Goal: Task Accomplishment & Management: Use online tool/utility

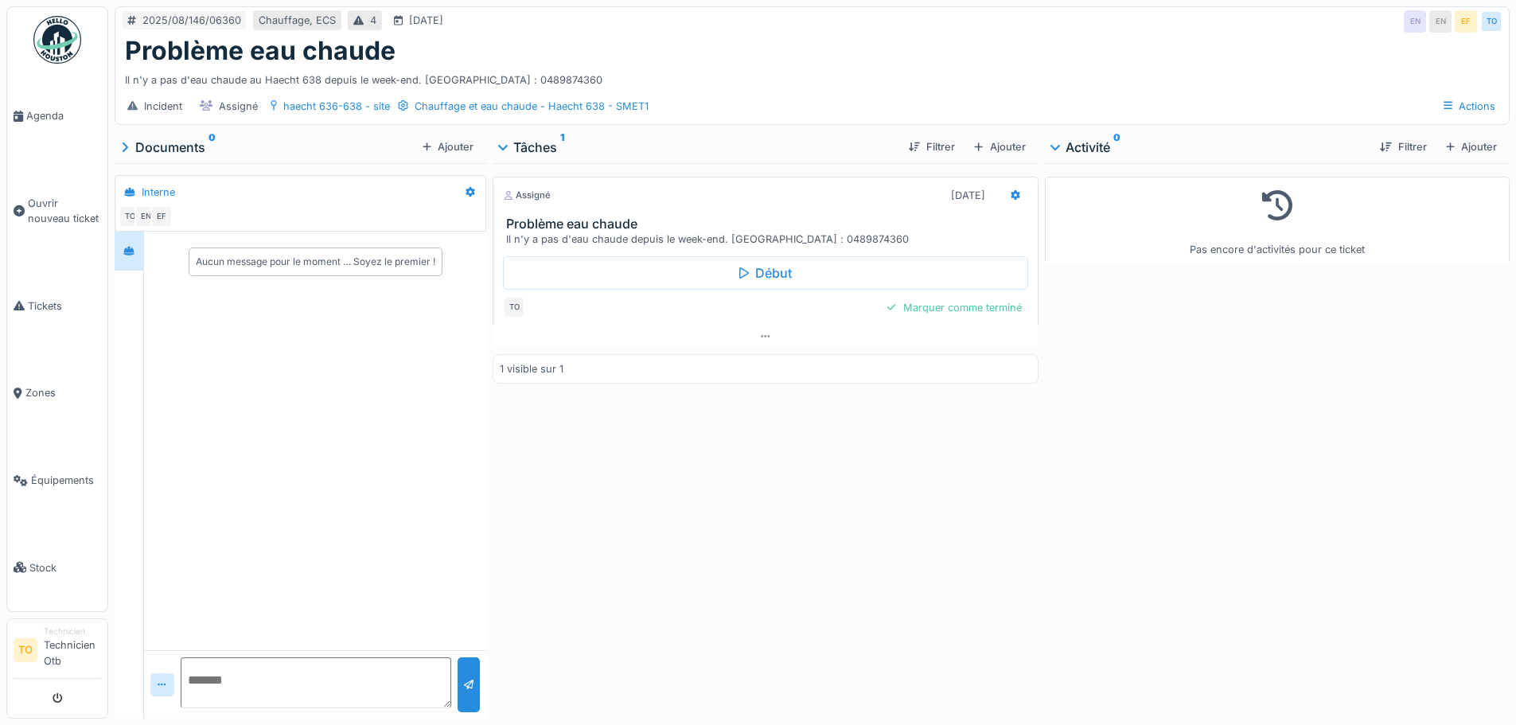
drag, startPoint x: 503, startPoint y: 236, endPoint x: 913, endPoint y: 237, distance: 409.9
click at [913, 237] on div "Il n'y a pas d'eau chaude depuis le week-end. EL BAHRAOUI Loubna : 0489874360" at bounding box center [768, 239] width 524 height 15
drag, startPoint x: 883, startPoint y: 236, endPoint x: 501, endPoint y: 228, distance: 382.9
click at [501, 229] on div "Problème eau chaude Il n'y a pas d'eau chaude depuis le week-end. EL BAHRAOUI L…" at bounding box center [765, 231] width 544 height 30
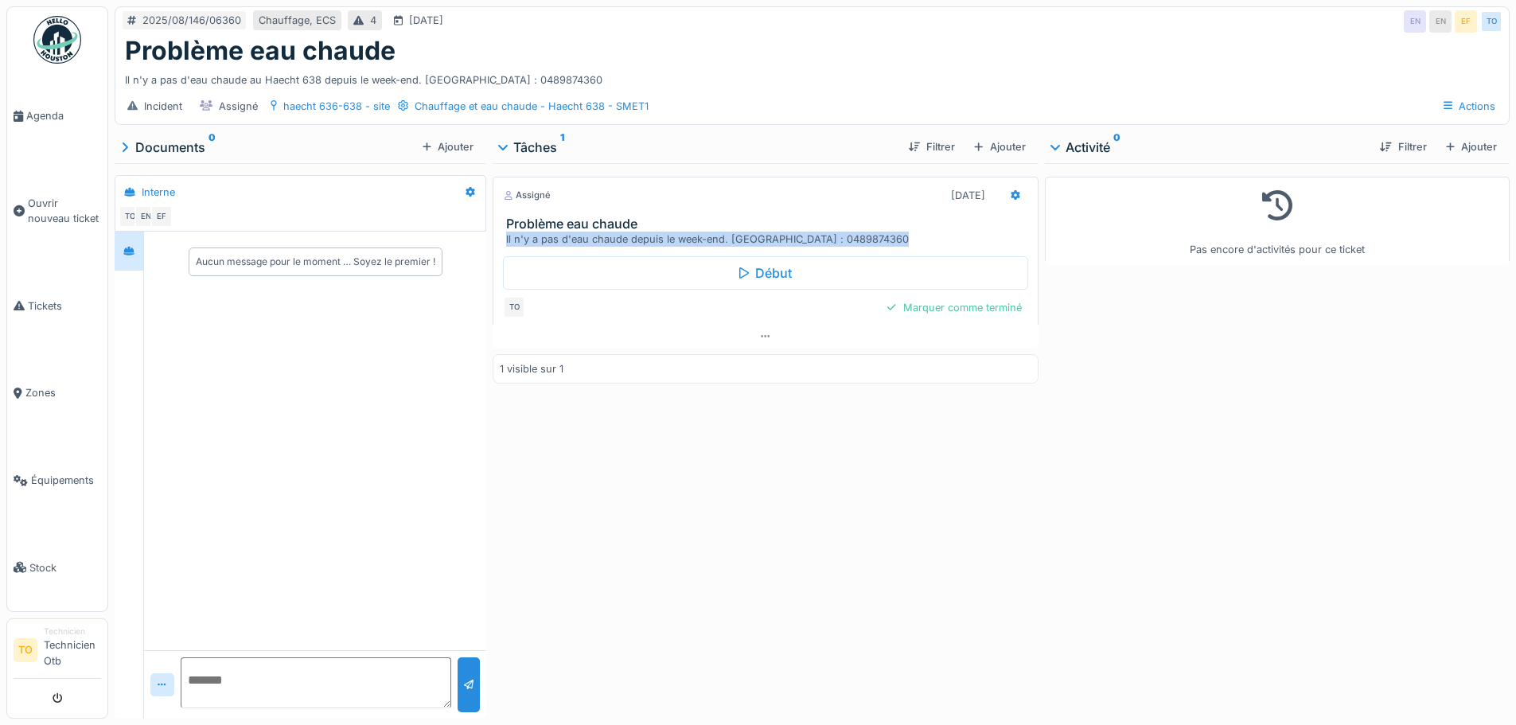
drag, startPoint x: 501, startPoint y: 226, endPoint x: 874, endPoint y: 236, distance: 372.6
click at [874, 236] on div "Assigné 11/08/2025 Problème eau chaude Il n'y a pas d'eau chaude depuis le week…" at bounding box center [765, 262] width 545 height 171
copy div "Il n'y a pas d'eau chaude depuis le week-end. EL BAHRAOUI Loubna : 0489874360"
